Goal: Information Seeking & Learning: Learn about a topic

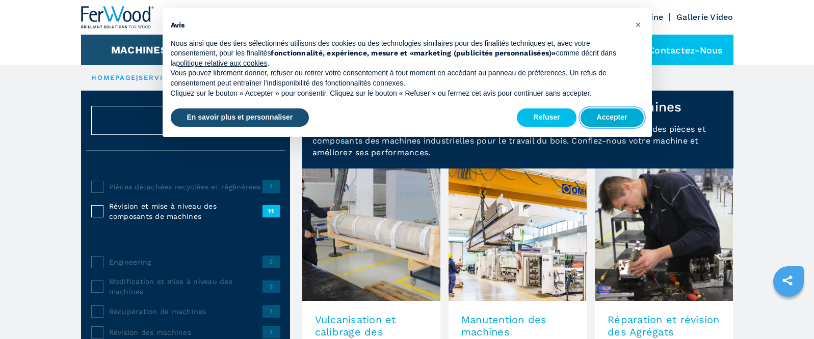
click at [603, 117] on button "Accepter" at bounding box center [611, 118] width 63 height 18
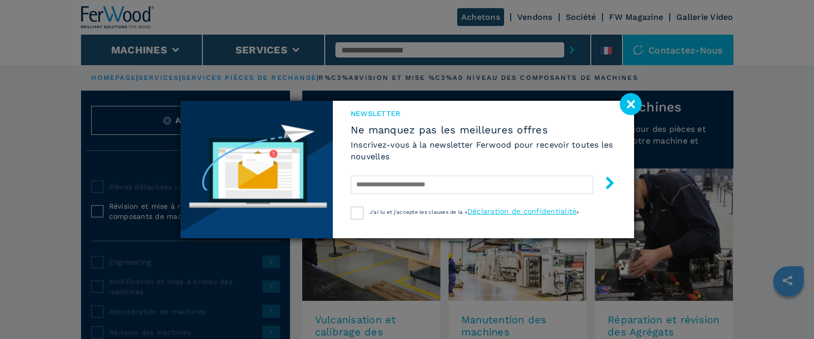
click at [631, 104] on image at bounding box center [631, 104] width 22 height 22
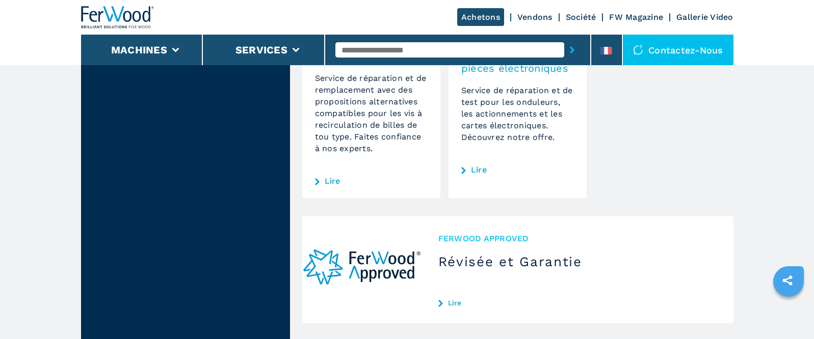
scroll to position [1452, 0]
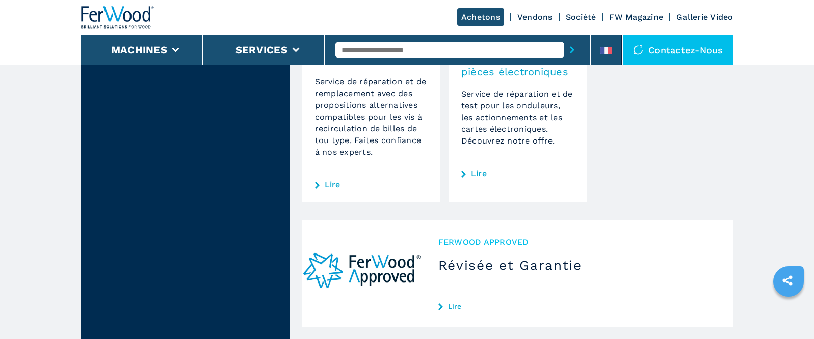
click at [532, 17] on link "Vendons" at bounding box center [534, 17] width 35 height 10
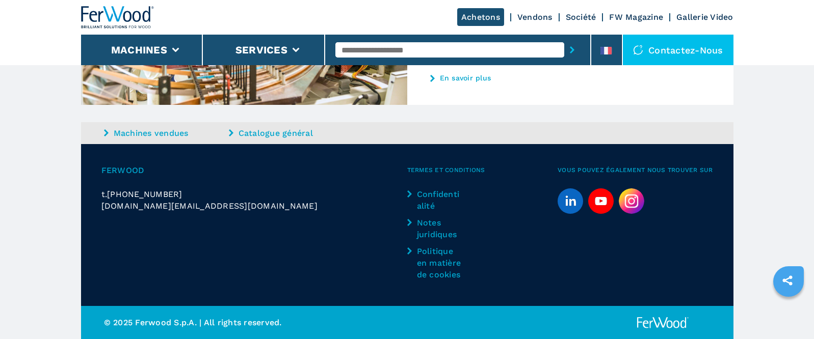
scroll to position [962, 0]
click at [267, 134] on link "Catalogue général" at bounding box center [290, 133] width 122 height 12
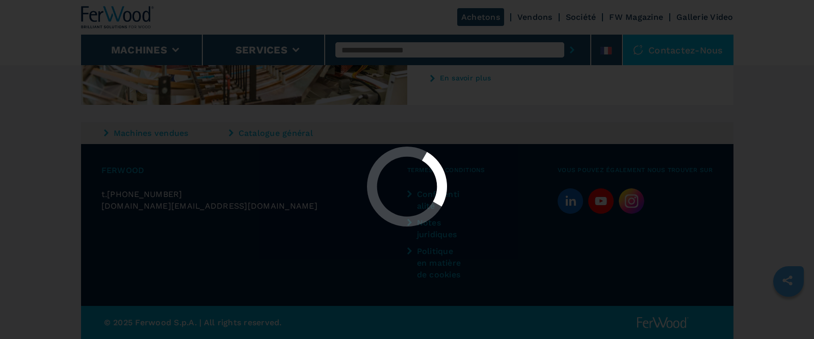
scroll to position [0, 0]
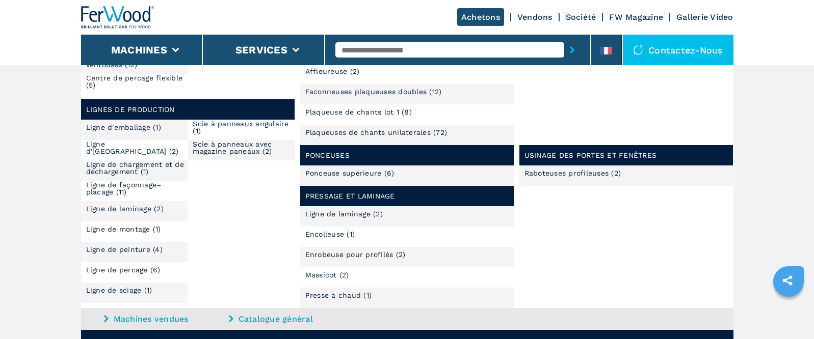
scroll to position [436, 0]
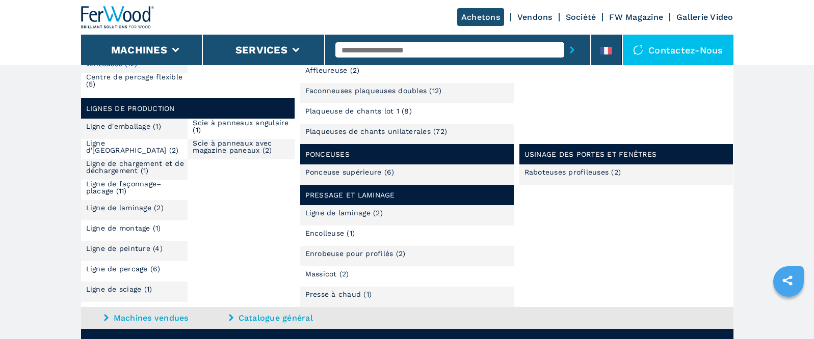
click at [133, 78] on link "Centre de percage flexible (5)" at bounding box center [137, 80] width 102 height 14
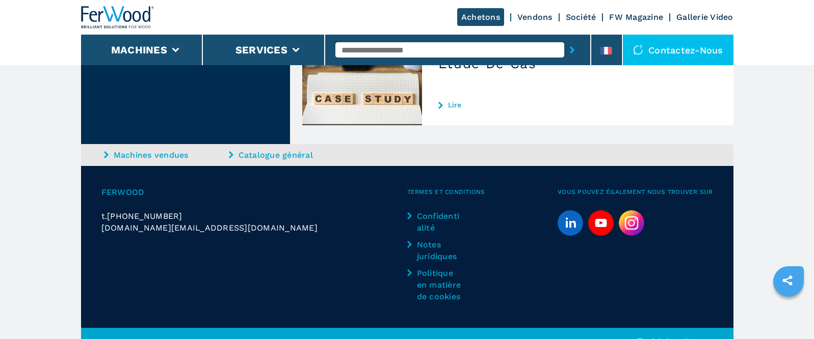
scroll to position [1773, 0]
